Goal: Information Seeking & Learning: Understand process/instructions

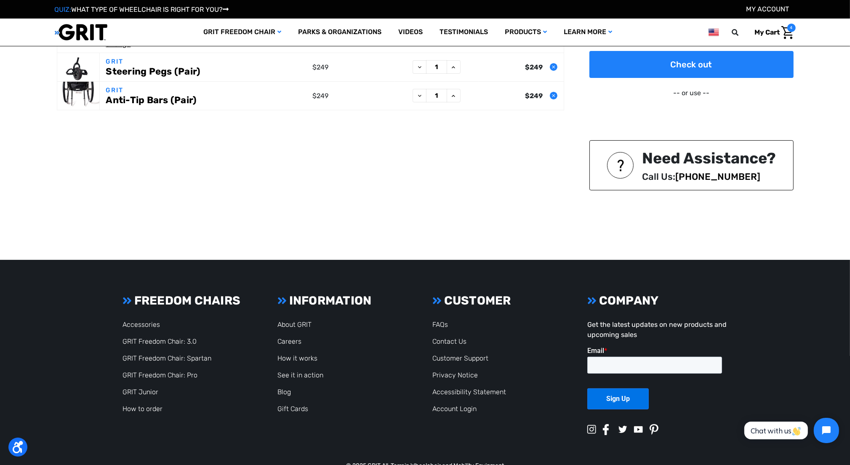
scroll to position [200, 0]
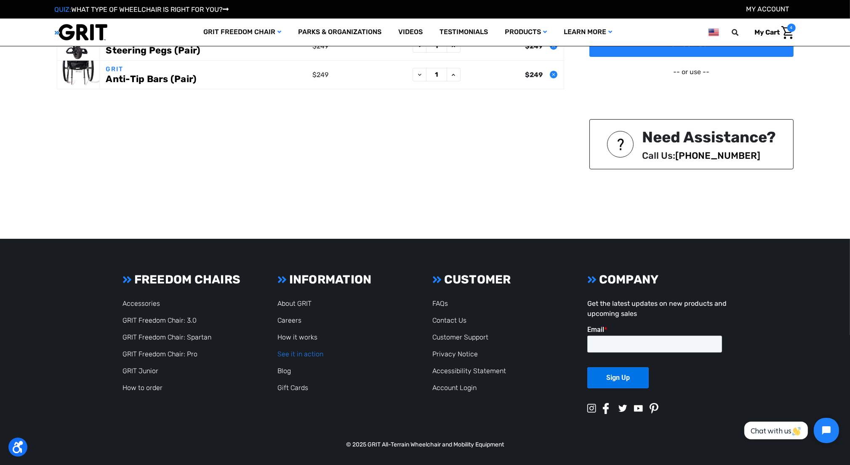
click at [292, 352] on link "See it in action" at bounding box center [301, 354] width 46 height 8
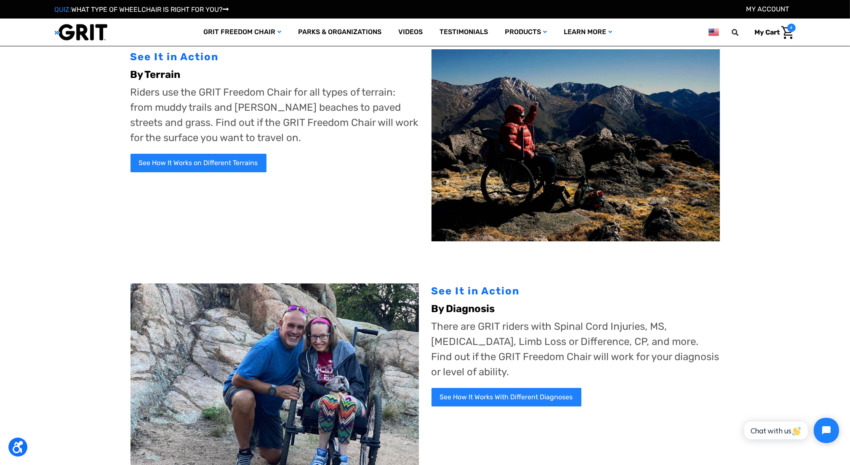
scroll to position [42, 0]
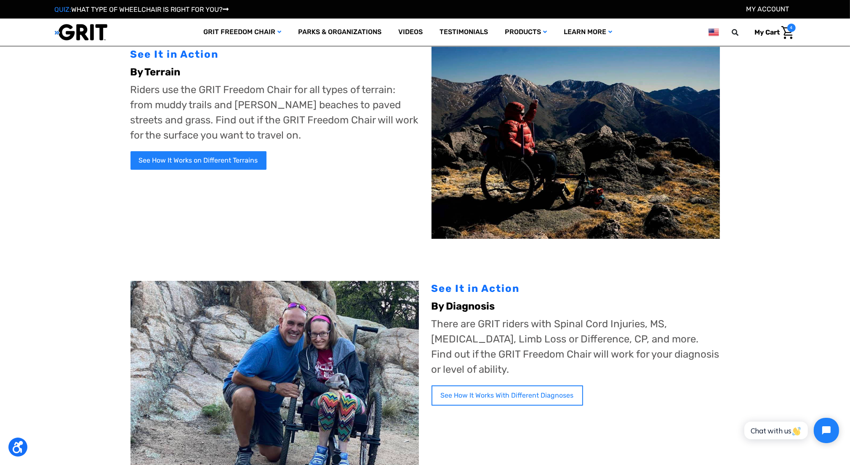
click at [443, 387] on link "See How It Works With Different Diagnoses" at bounding box center [508, 395] width 152 height 20
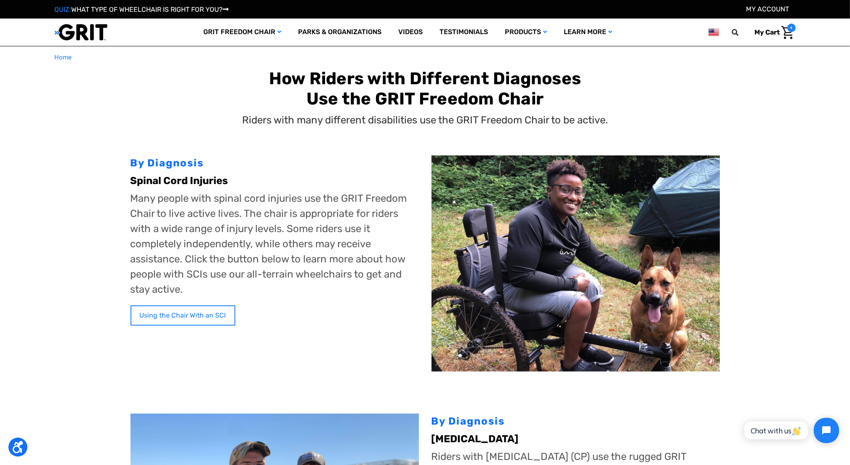
click at [217, 316] on link "Using the Chair With an SCI" at bounding box center [183, 315] width 105 height 20
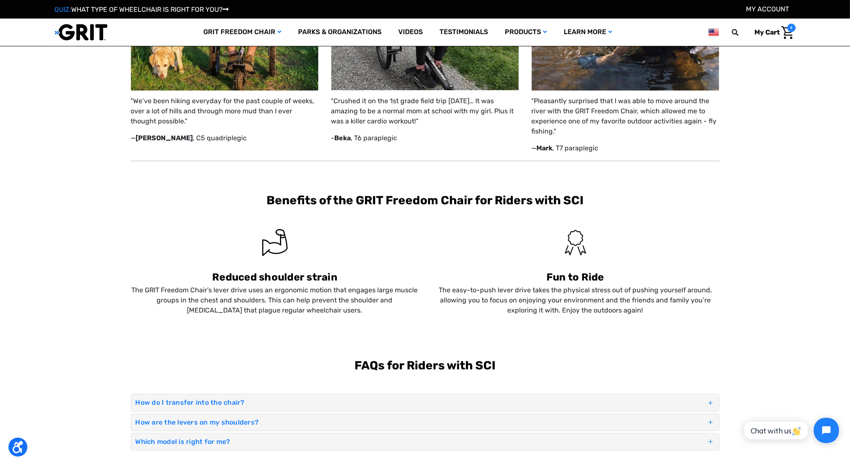
scroll to position [547, 0]
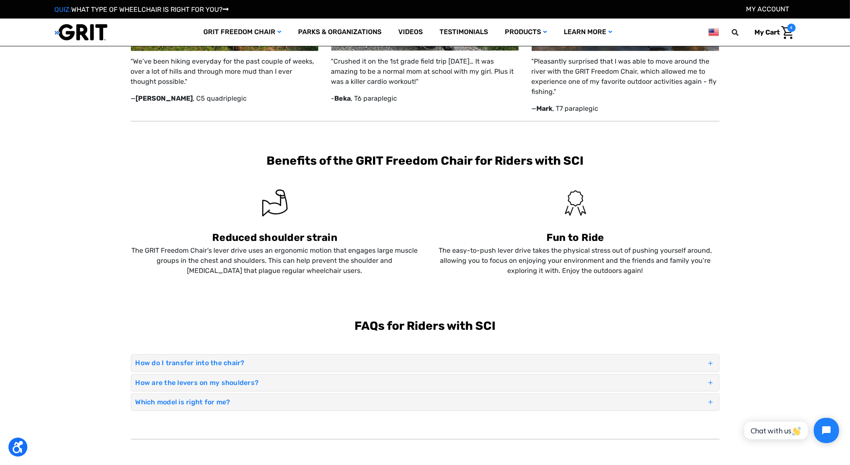
click at [175, 361] on h4 "How do I transfer into the chair?" at bounding box center [421, 363] width 571 height 8
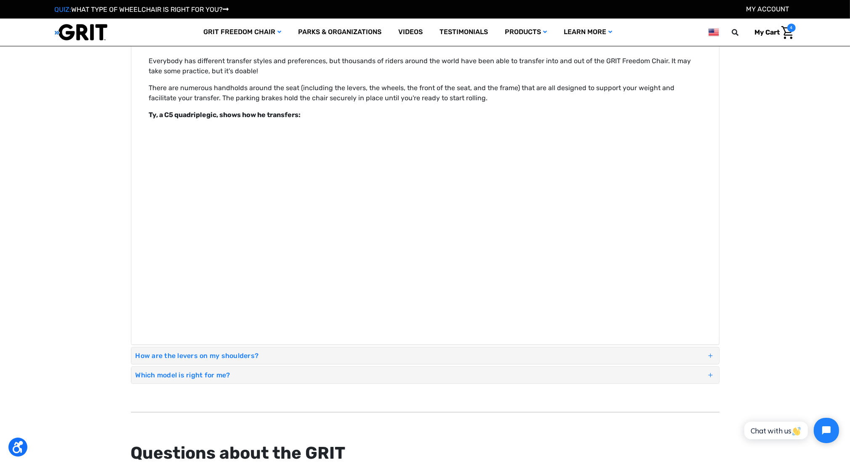
scroll to position [884, 0]
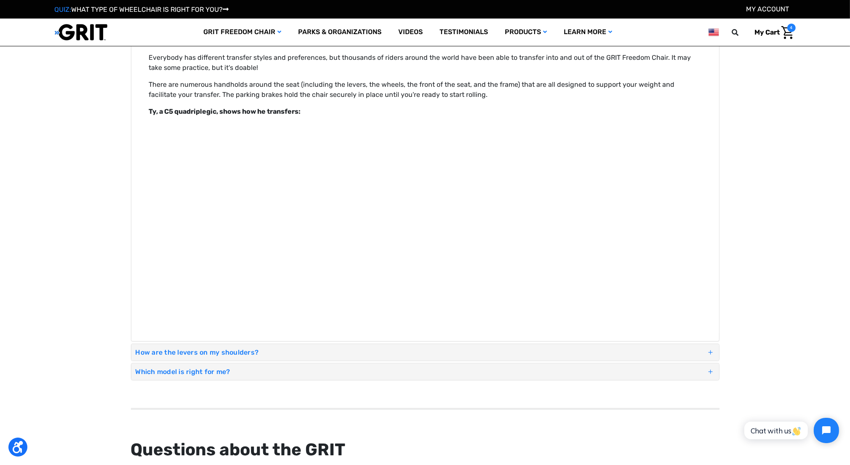
click at [157, 347] on div "How are the levers on my shoulders?" at bounding box center [425, 352] width 588 height 16
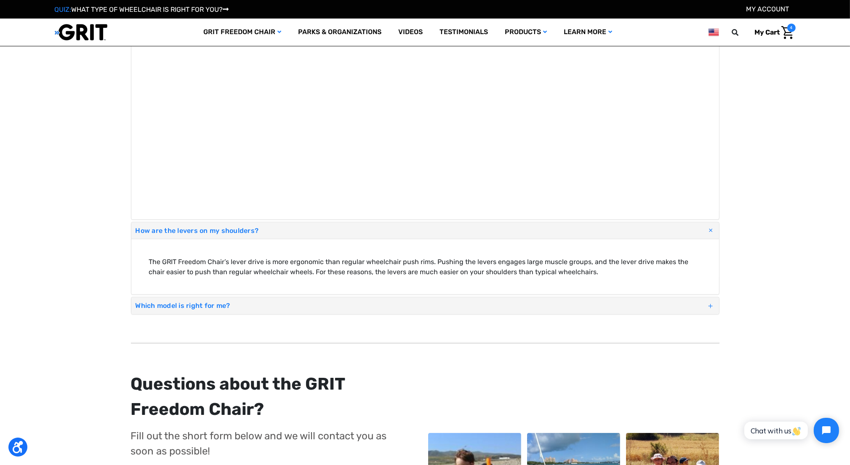
scroll to position [1011, 0]
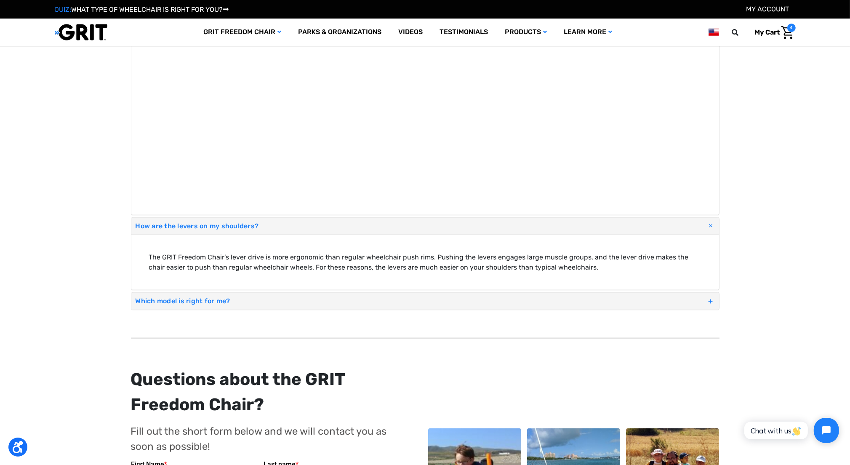
click at [236, 302] on h4 "Which model is right for me?" at bounding box center [421, 301] width 571 height 8
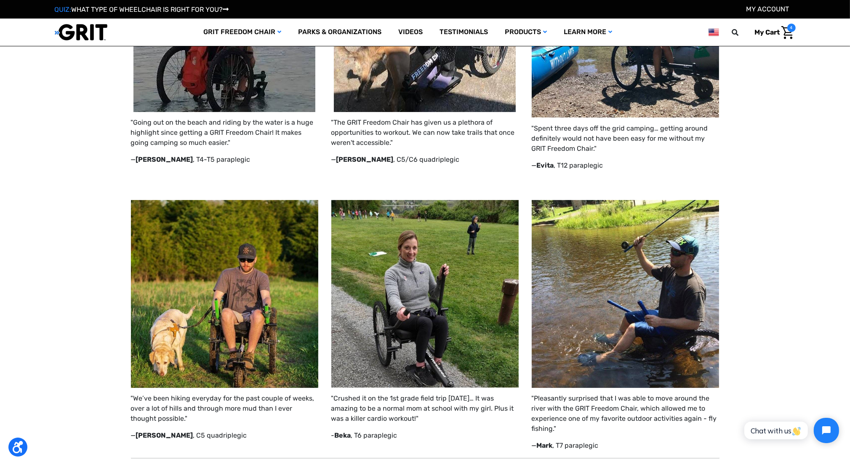
scroll to position [0, 0]
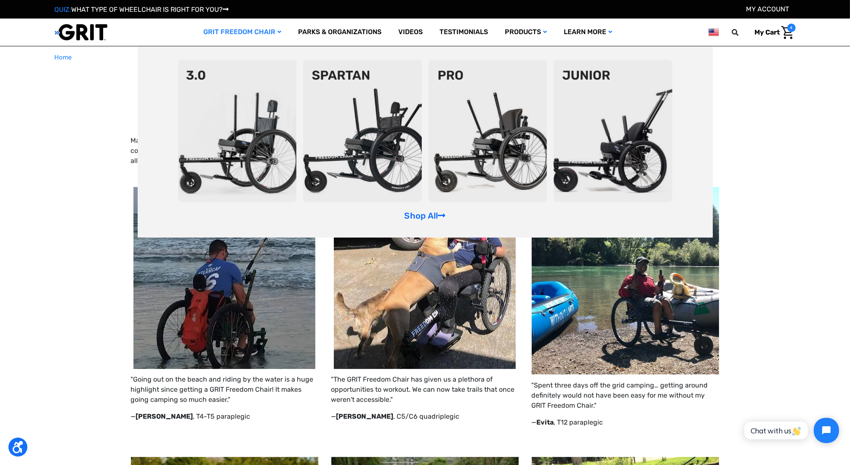
click at [379, 141] on img at bounding box center [362, 131] width 119 height 142
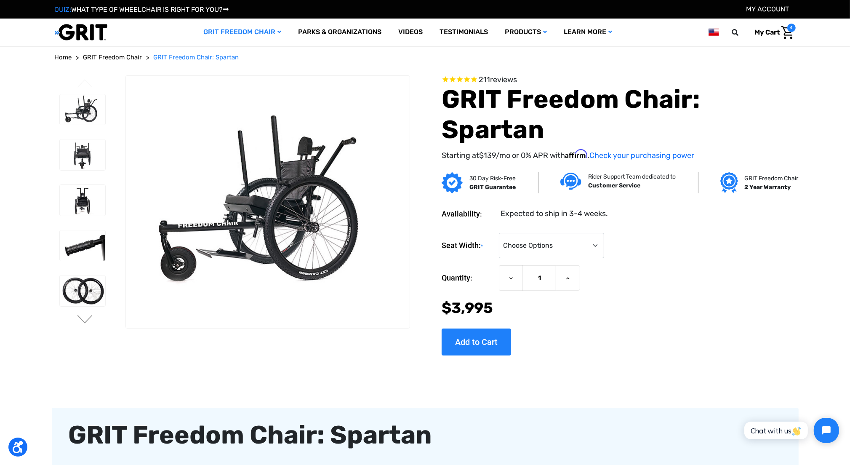
click at [778, 32] on span "My Cart" at bounding box center [767, 32] width 25 height 8
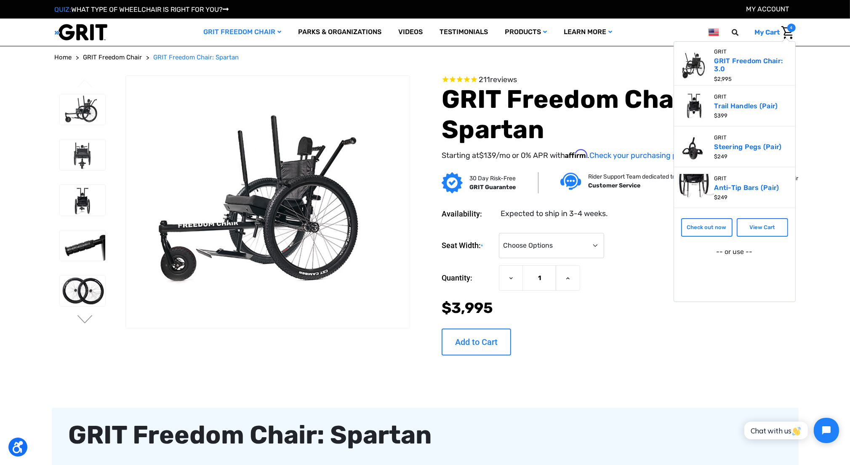
click at [495, 349] on input "Add to Cart" at bounding box center [476, 341] width 69 height 27
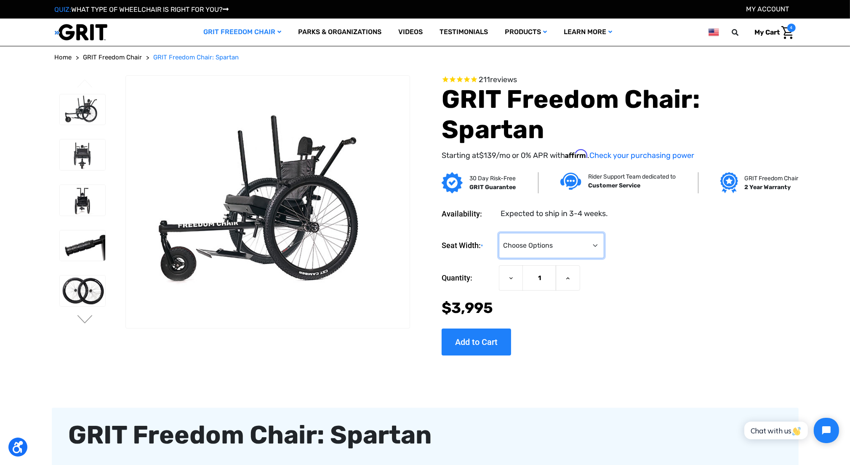
click at [582, 254] on select "Choose Options 16" 18" 20"" at bounding box center [551, 245] width 105 height 25
select select "325"
click at [499, 233] on select "Choose Options 16" 18" 20"" at bounding box center [551, 245] width 105 height 25
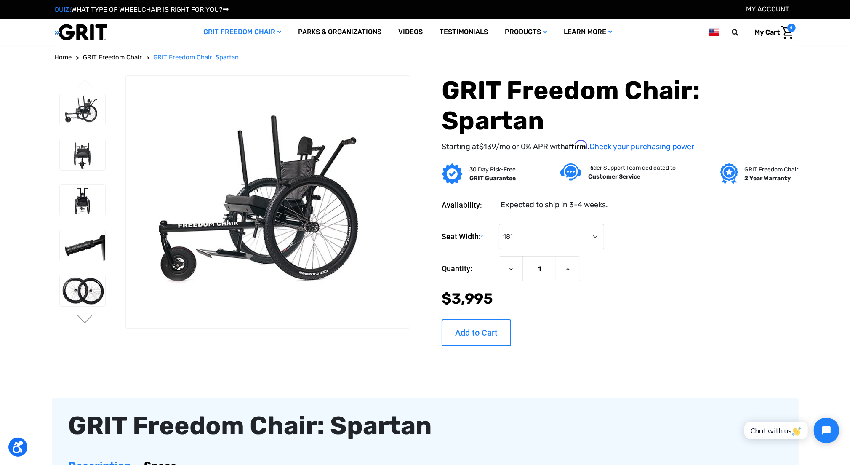
click at [494, 329] on input "Add to Cart" at bounding box center [476, 332] width 69 height 27
type input "Add to Cart"
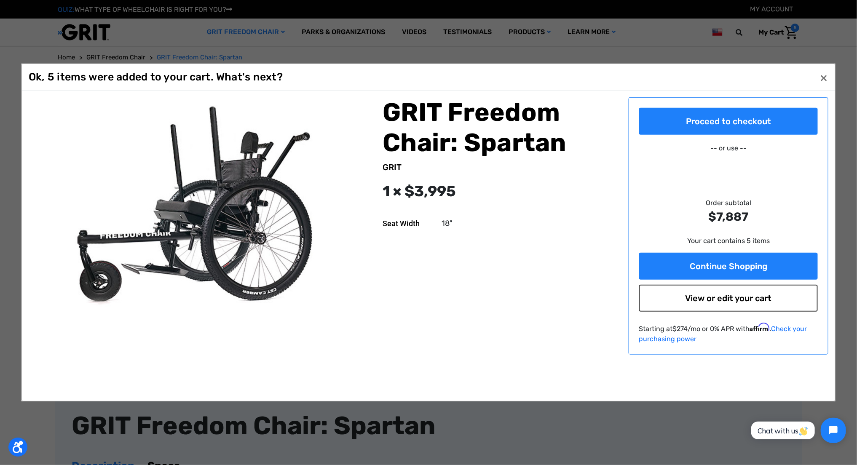
click at [659, 301] on link "View or edit your cart" at bounding box center [728, 298] width 179 height 27
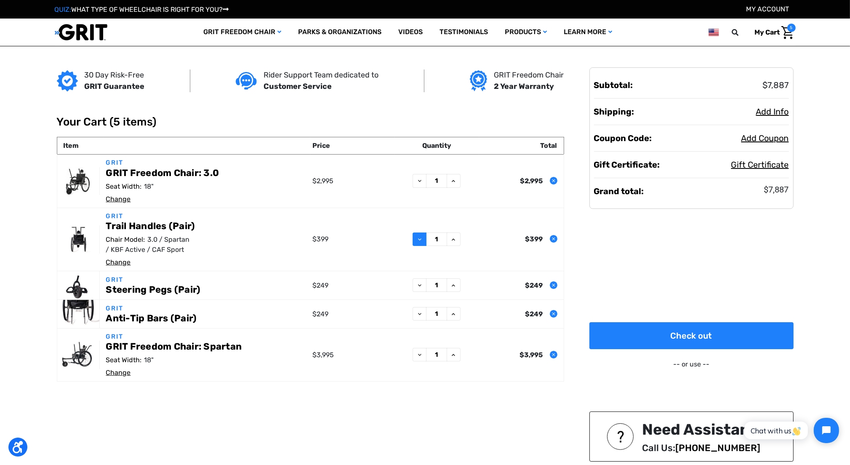
click at [421, 240] on icon at bounding box center [419, 239] width 7 height 7
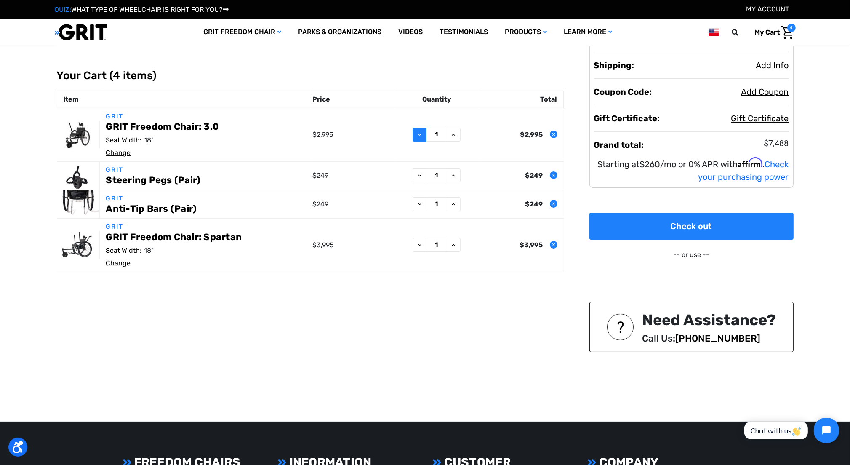
click at [422, 133] on icon at bounding box center [419, 134] width 7 height 7
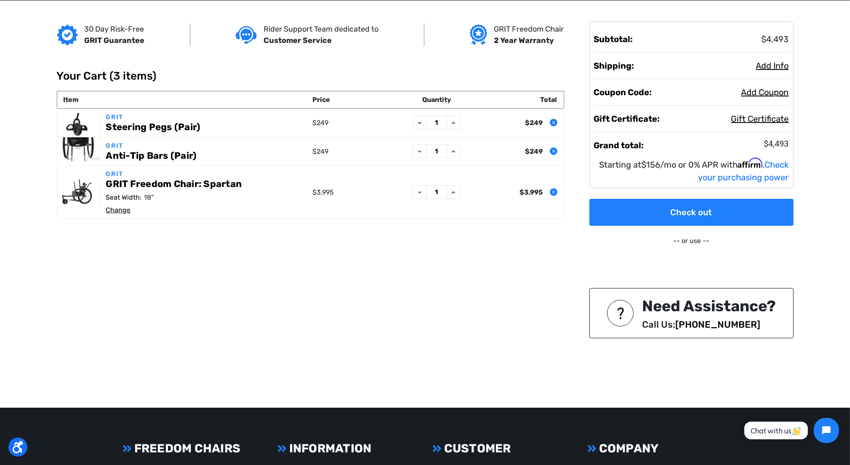
click at [223, 183] on link "GRIT Freedom Chair: Spartan" at bounding box center [174, 184] width 136 height 11
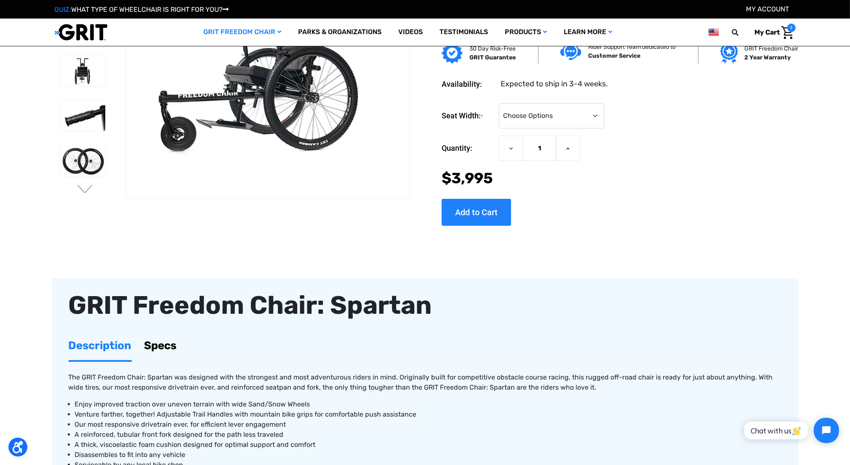
scroll to position [84, 0]
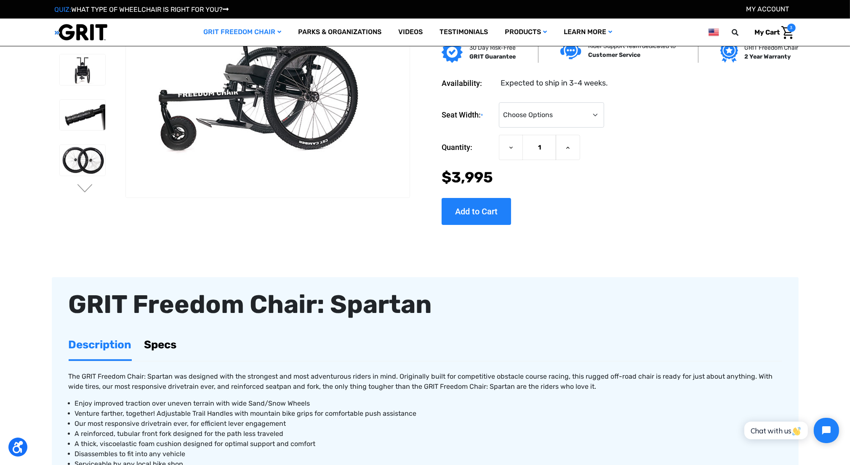
click at [174, 344] on link "Specs" at bounding box center [160, 344] width 32 height 29
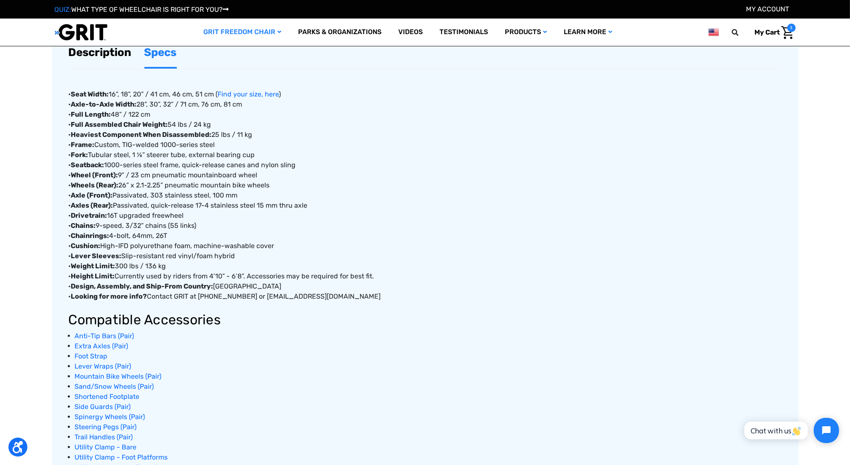
scroll to position [379, 0]
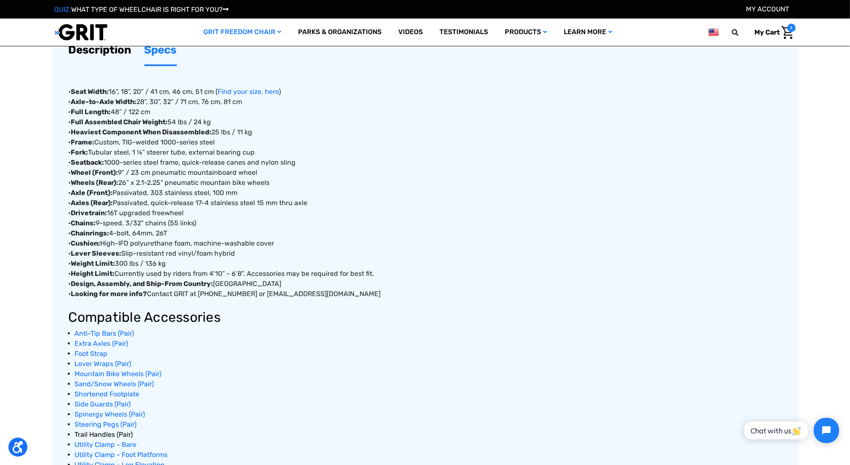
click at [106, 432] on span "Trail Handles (Pair)" at bounding box center [104, 434] width 58 height 8
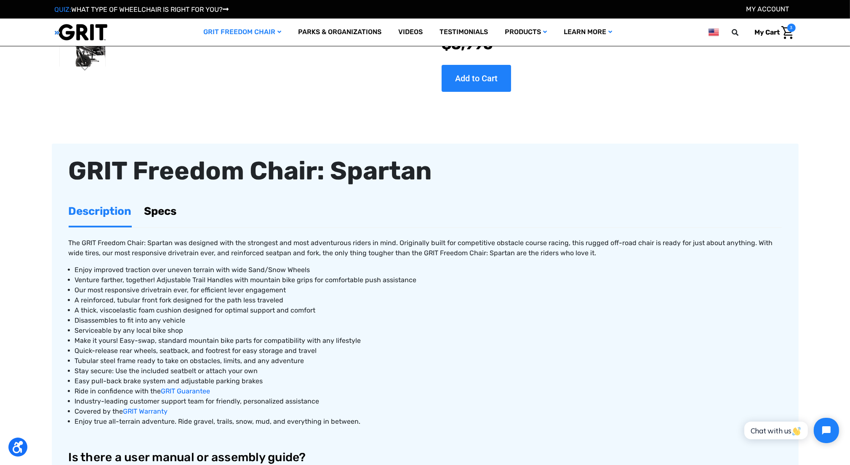
scroll to position [295, 0]
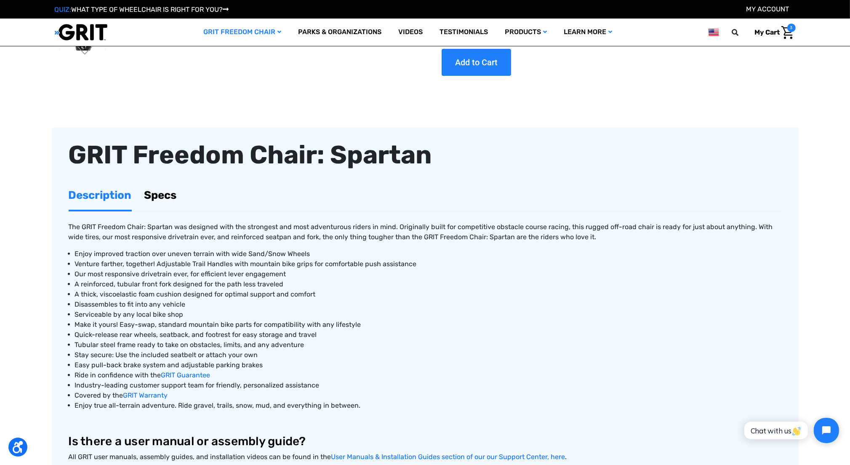
click at [789, 28] on span "3" at bounding box center [791, 28] width 8 height 8
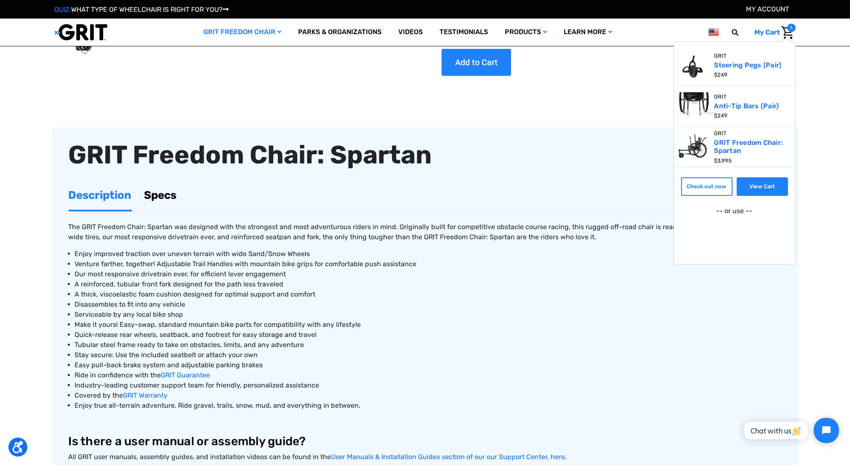
click at [773, 188] on link "View Cart" at bounding box center [762, 186] width 51 height 19
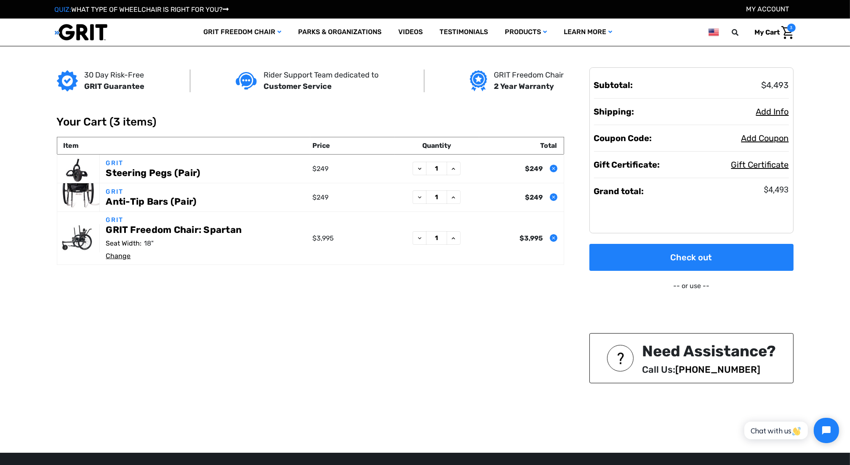
click at [552, 237] on icon "Remove GRIT Freedom Chair: Spartan from cart" at bounding box center [553, 237] width 5 height 5
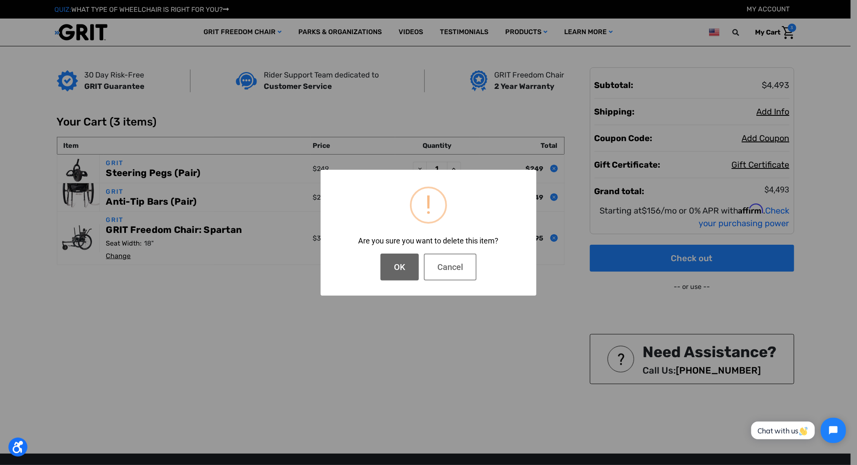
click at [408, 273] on button "OK" at bounding box center [399, 267] width 38 height 27
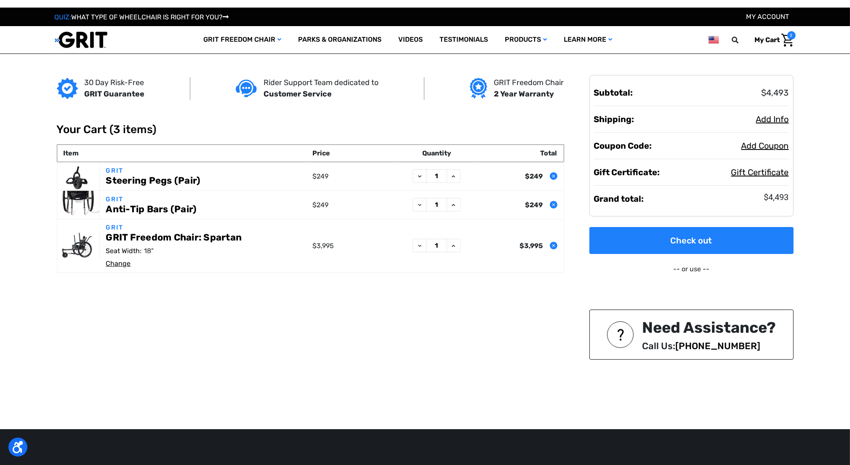
click at [554, 246] on use "Remove GRIT Freedom Chair: Spartan from cart" at bounding box center [553, 245] width 3 height 3
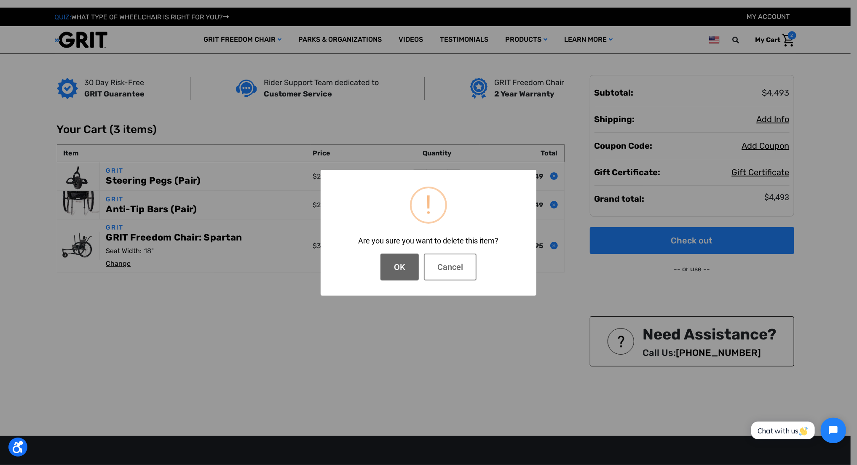
click at [391, 264] on button "OK" at bounding box center [399, 267] width 38 height 27
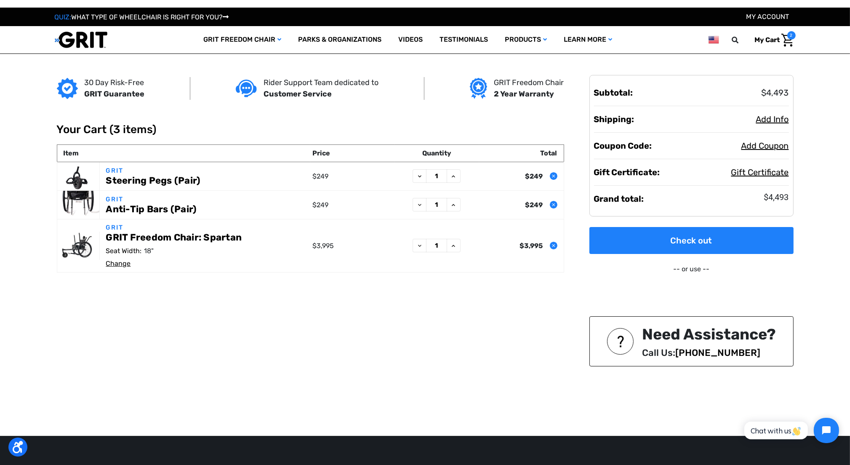
scroll to position [8, 0]
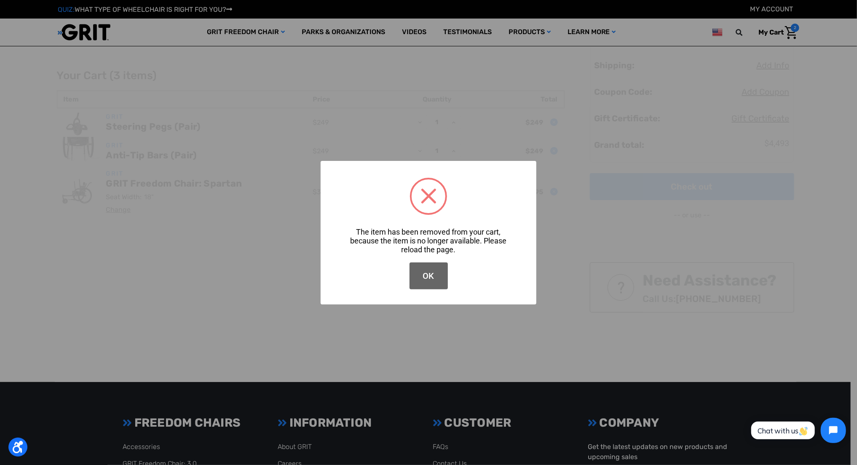
click at [433, 270] on button "OK" at bounding box center [428, 275] width 38 height 27
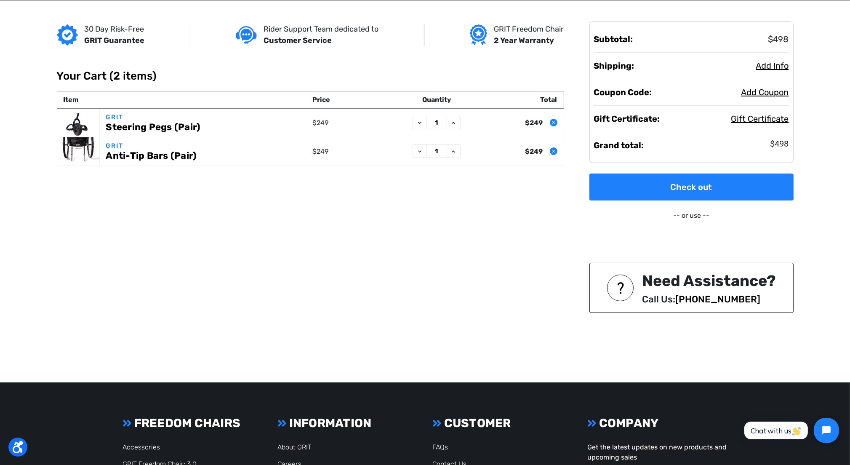
click at [147, 127] on link "Steering Pegs (Pair)" at bounding box center [153, 127] width 94 height 11
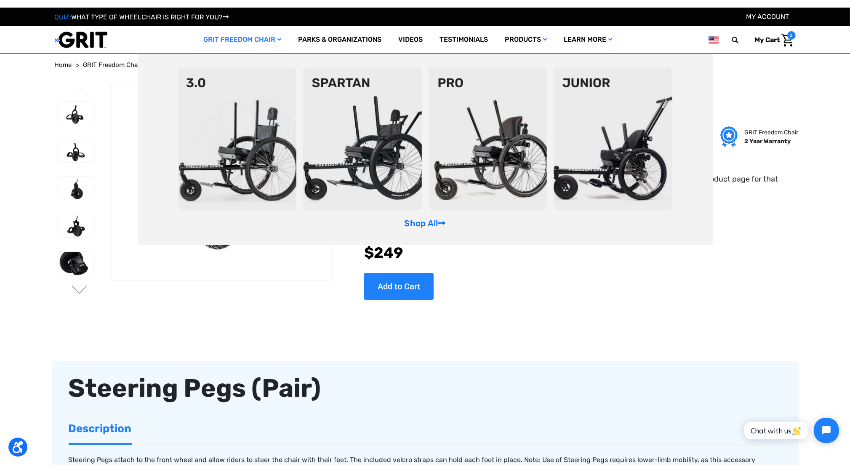
click at [251, 124] on img at bounding box center [237, 138] width 119 height 142
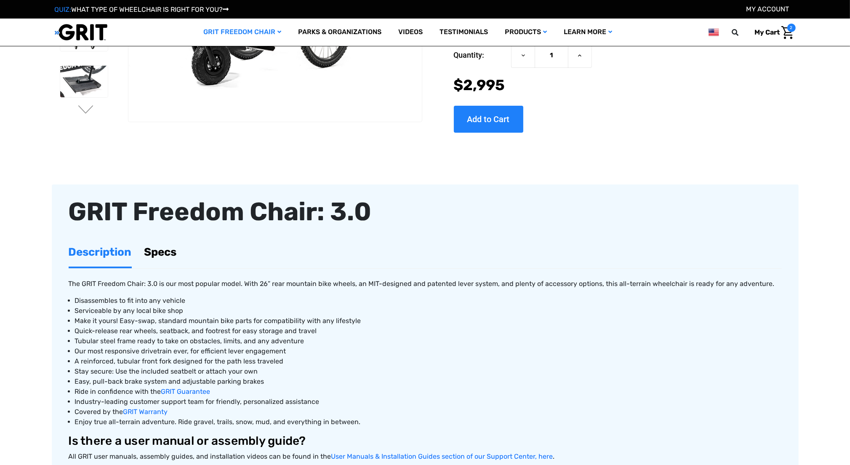
click at [168, 257] on link "Specs" at bounding box center [160, 252] width 32 height 29
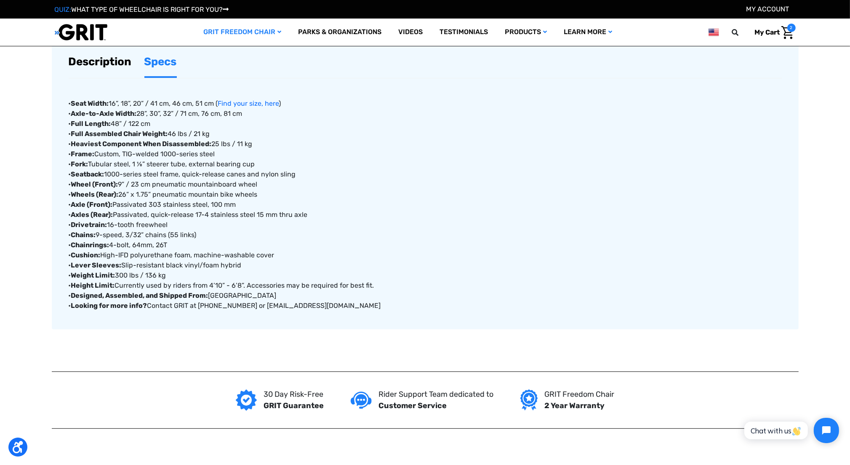
scroll to position [379, 0]
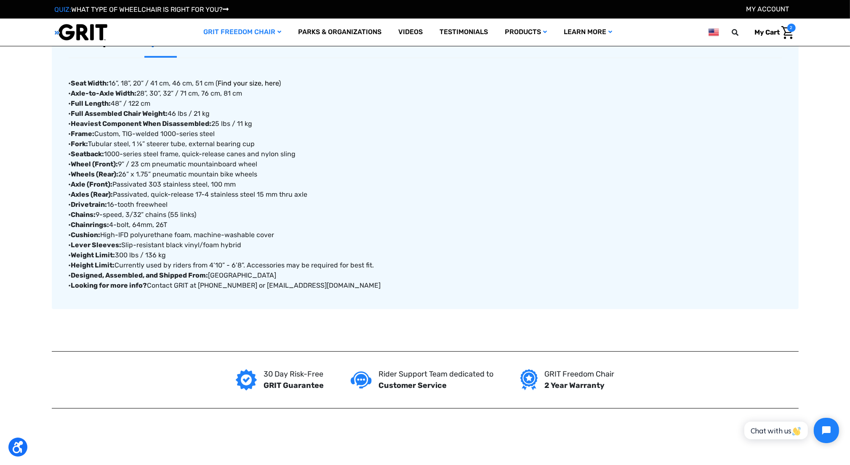
click at [239, 83] on link "Find your size, here" at bounding box center [248, 83] width 61 height 8
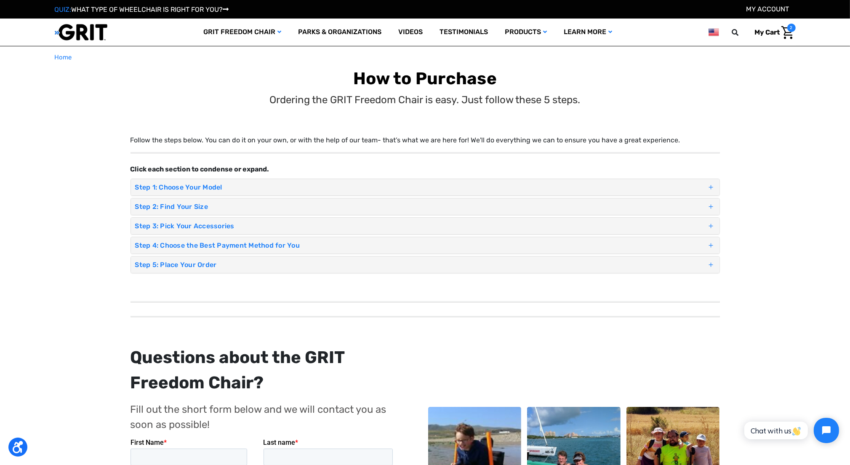
click at [153, 187] on h4 "Step 1: Choose Your Model" at bounding box center [421, 187] width 572 height 8
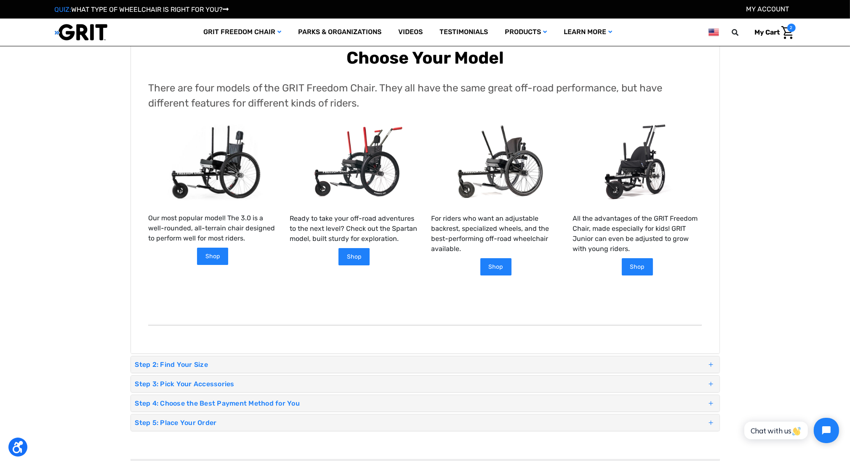
scroll to position [168, 0]
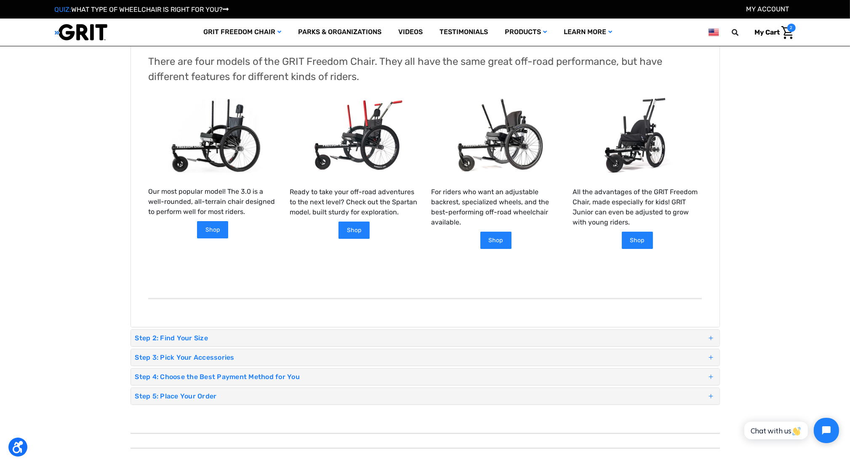
click at [190, 335] on h4 "Step 2: Find Your Size" at bounding box center [421, 338] width 572 height 8
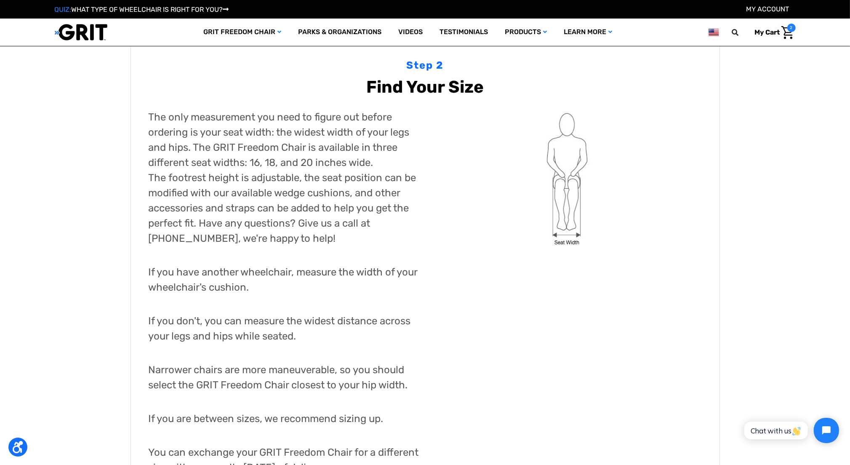
scroll to position [0, 0]
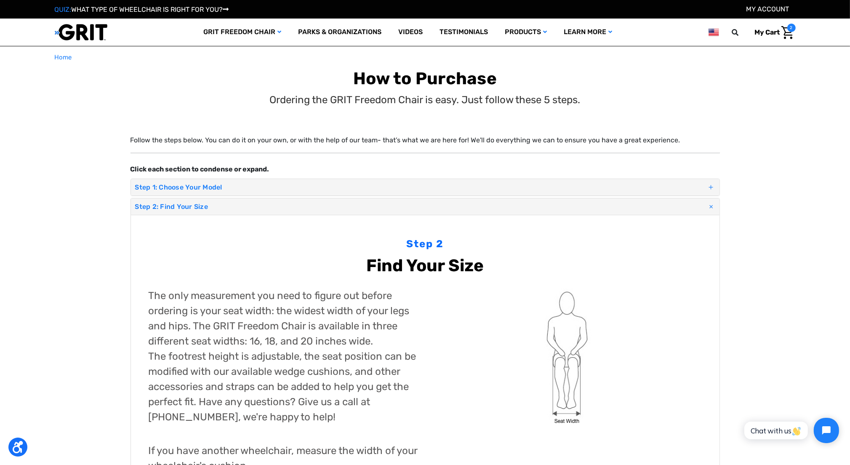
click at [184, 185] on h4 "Step 1: Choose Your Model" at bounding box center [421, 187] width 572 height 8
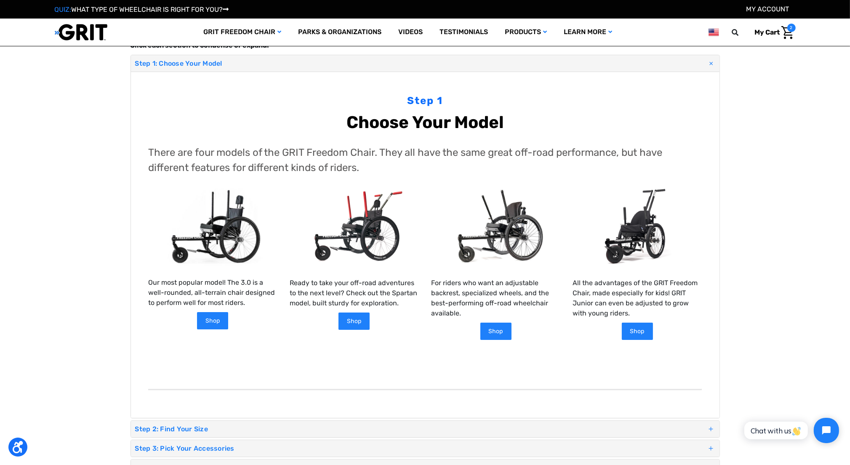
scroll to position [84, 0]
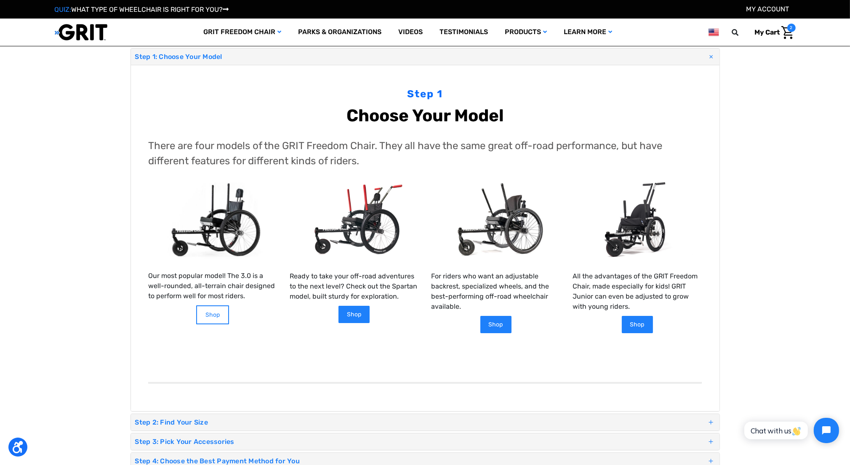
click at [209, 318] on link "Shop" at bounding box center [212, 314] width 33 height 19
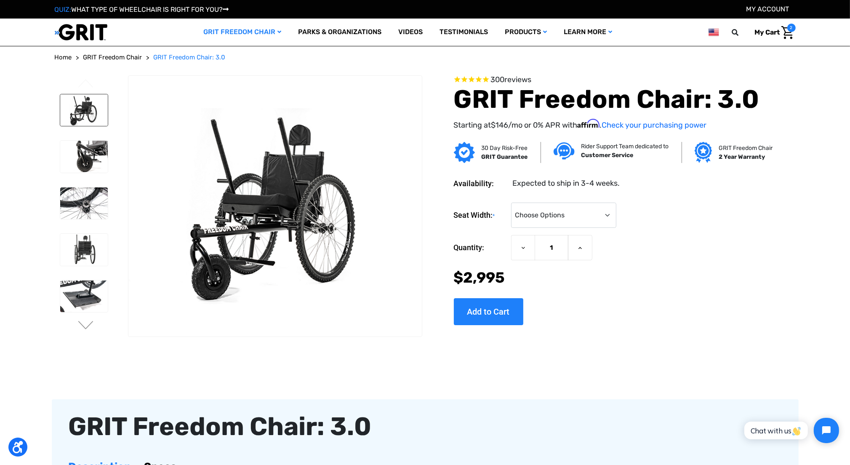
click at [91, 110] on img at bounding box center [84, 110] width 48 height 32
click at [96, 160] on img at bounding box center [84, 157] width 48 height 32
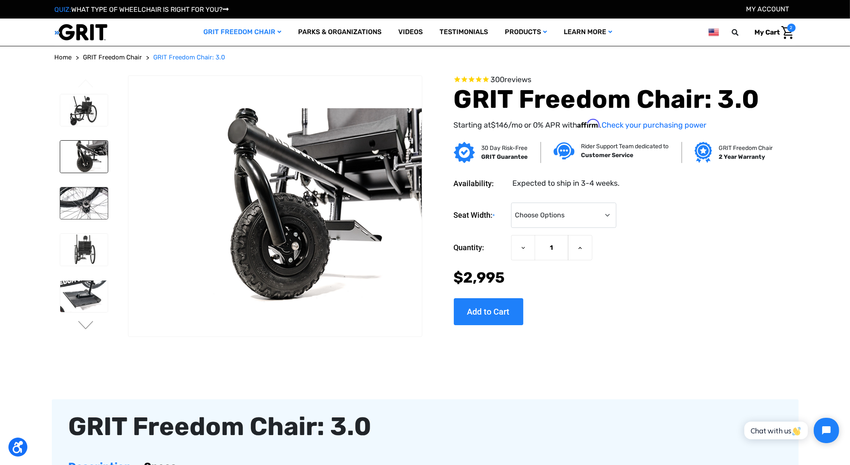
click at [100, 208] on img at bounding box center [84, 203] width 48 height 32
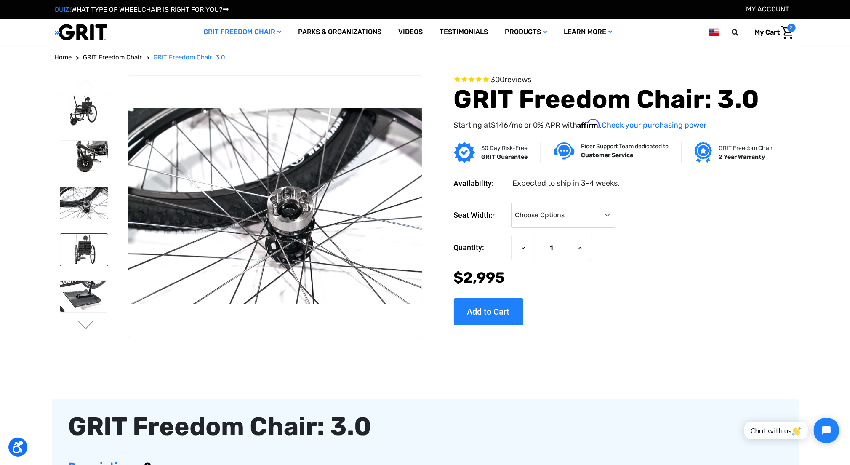
click at [95, 247] on img at bounding box center [84, 250] width 48 height 32
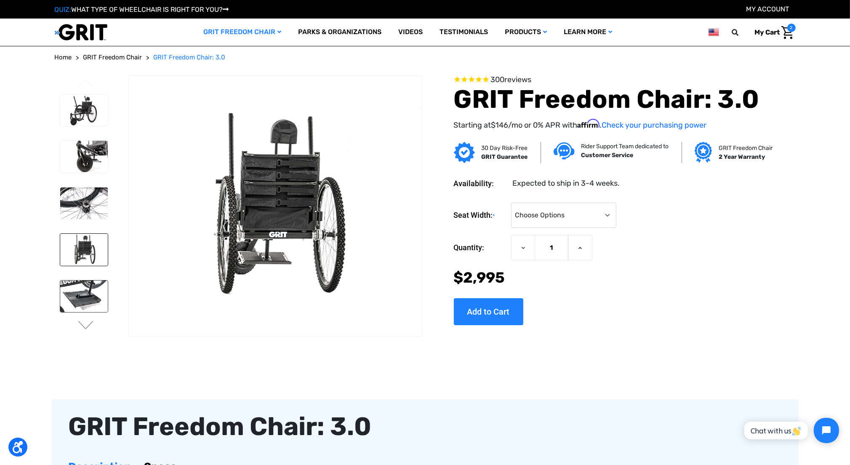
click at [92, 294] on img at bounding box center [84, 296] width 48 height 32
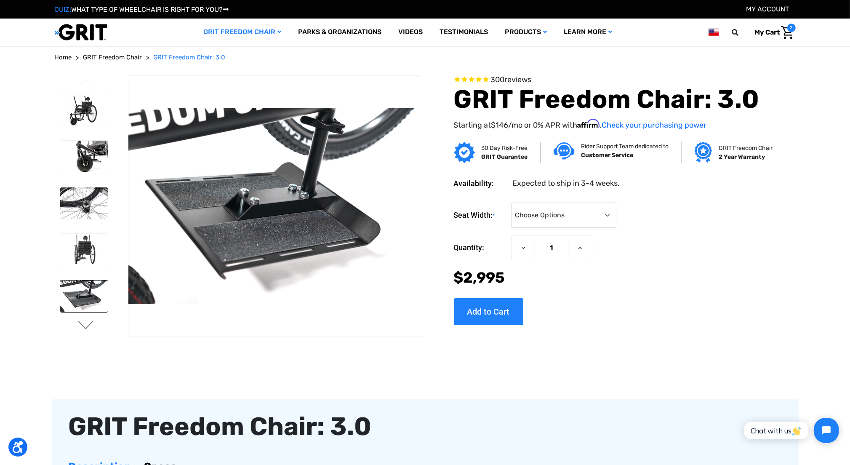
click at [87, 326] on button "Next" at bounding box center [86, 326] width 18 height 10
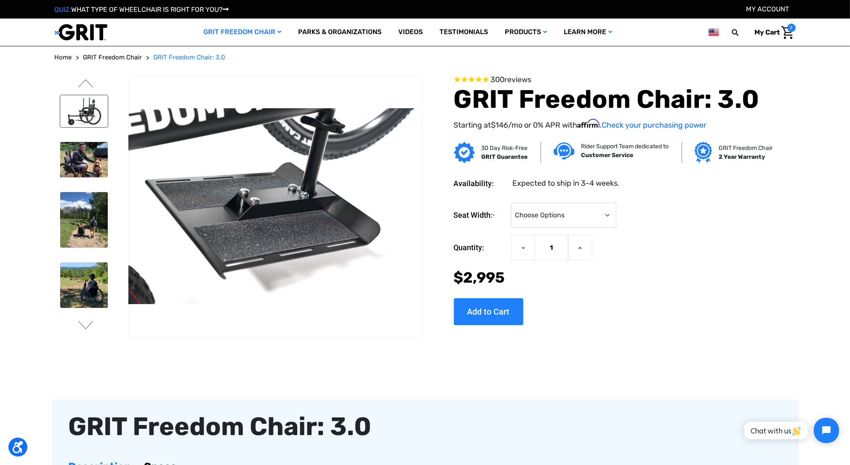
click at [87, 116] on img at bounding box center [84, 111] width 48 height 32
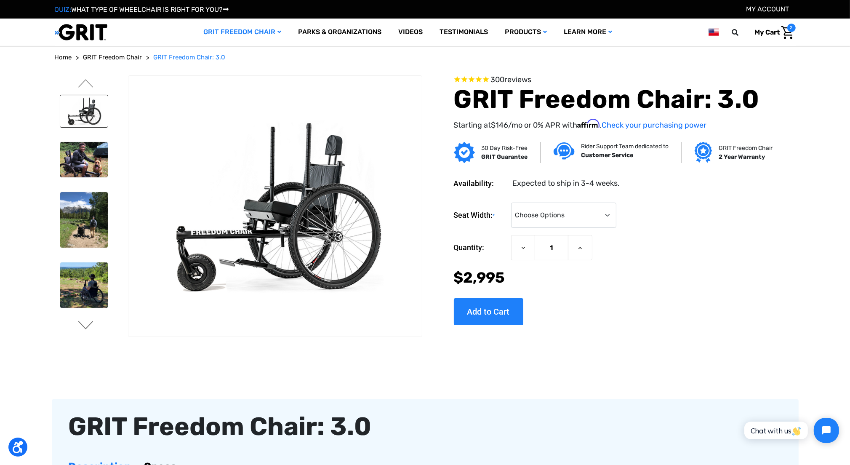
click at [91, 327] on button "Next" at bounding box center [86, 326] width 18 height 10
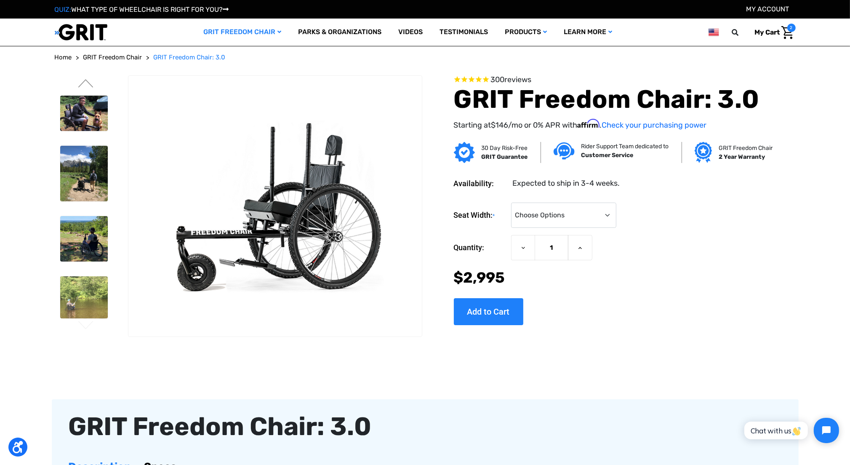
click at [91, 327] on button "Next" at bounding box center [86, 326] width 18 height 10
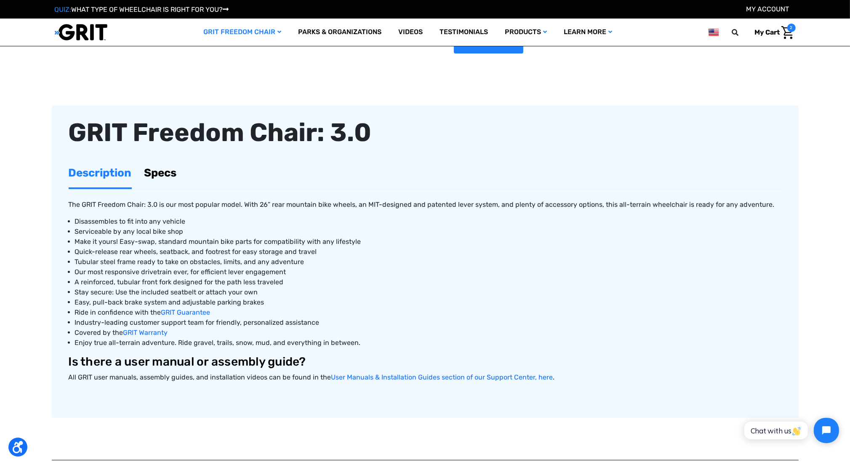
scroll to position [253, 0]
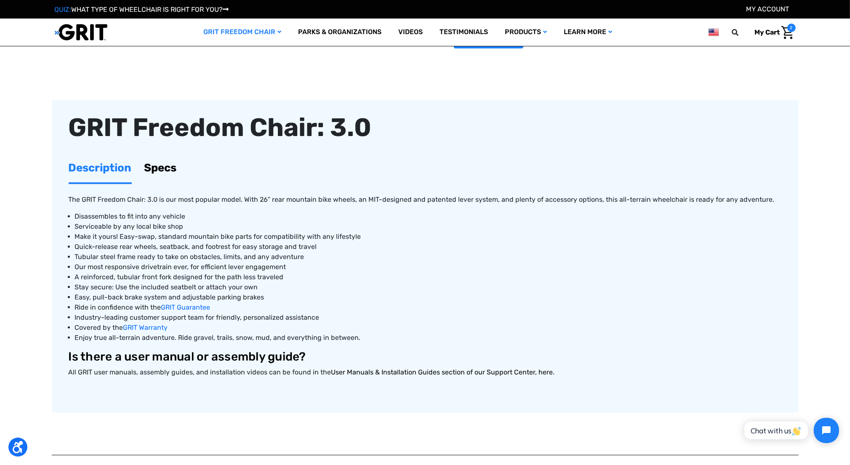
click at [370, 374] on link "User Manuals & Installation Guides section of our Support Center, here" at bounding box center [442, 372] width 222 height 8
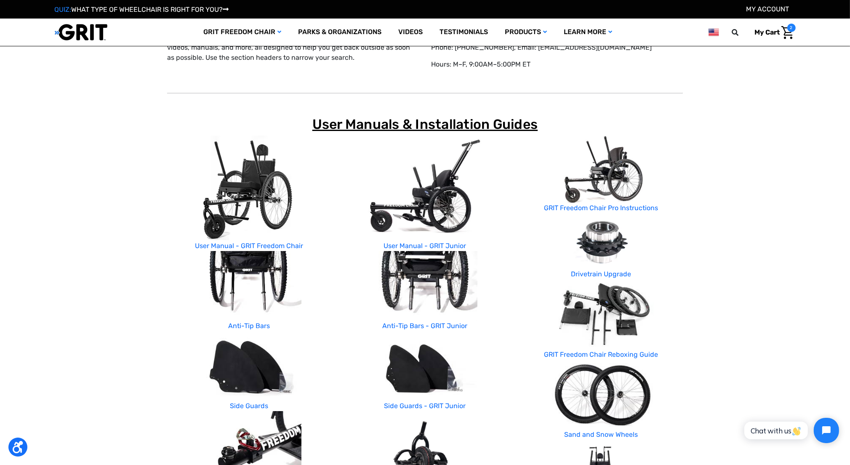
scroll to position [42, 0]
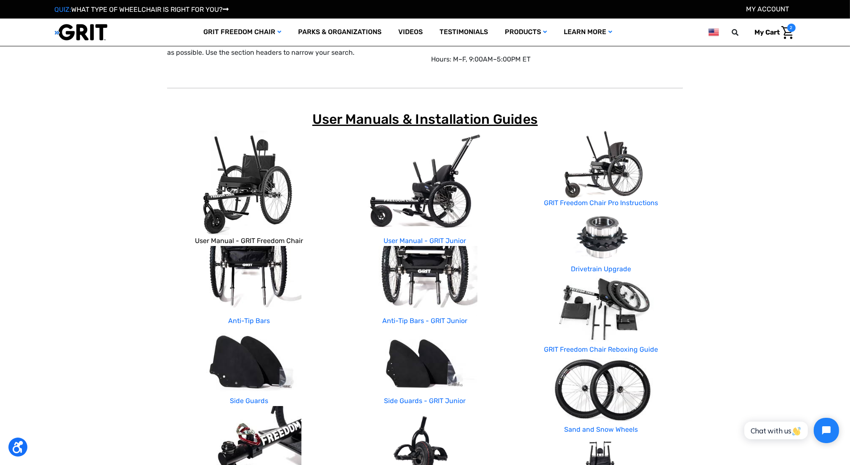
click at [205, 237] on link "User Manual - GRIT Freedom Chair" at bounding box center [249, 241] width 108 height 8
